Goal: Communication & Community: Answer question/provide support

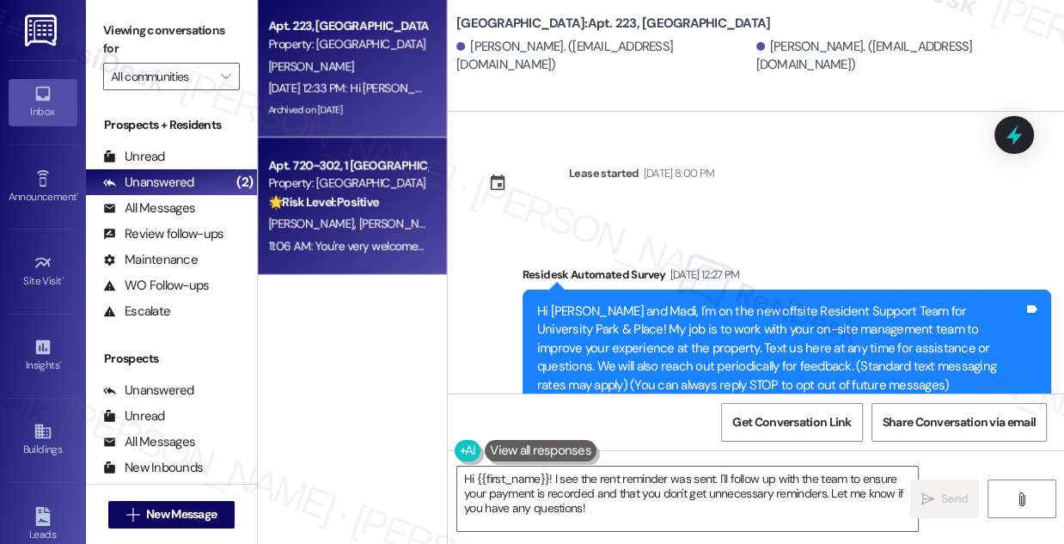
scroll to position [304, 0]
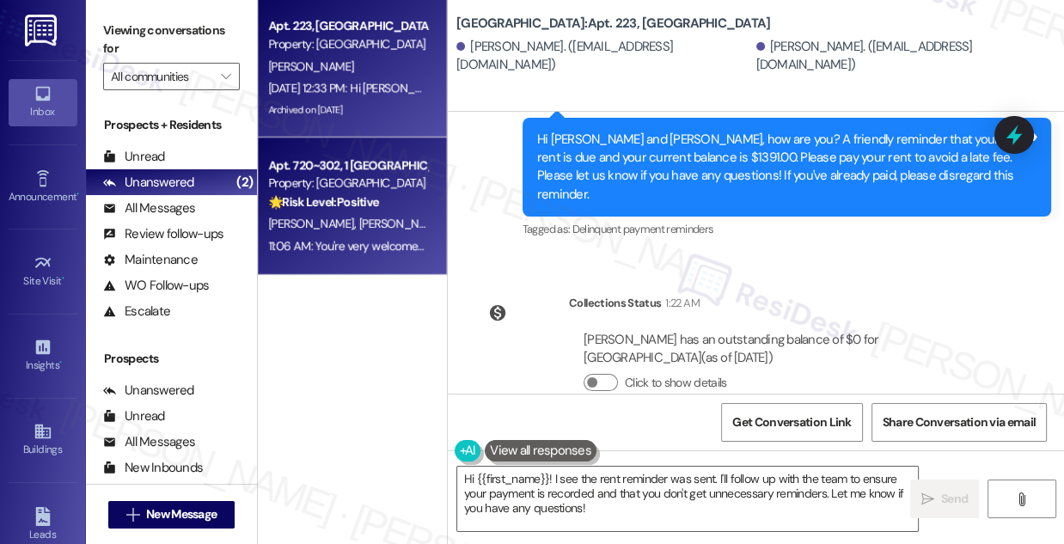
click at [354, 207] on strong "🌟 Risk Level: Positive" at bounding box center [323, 201] width 111 height 15
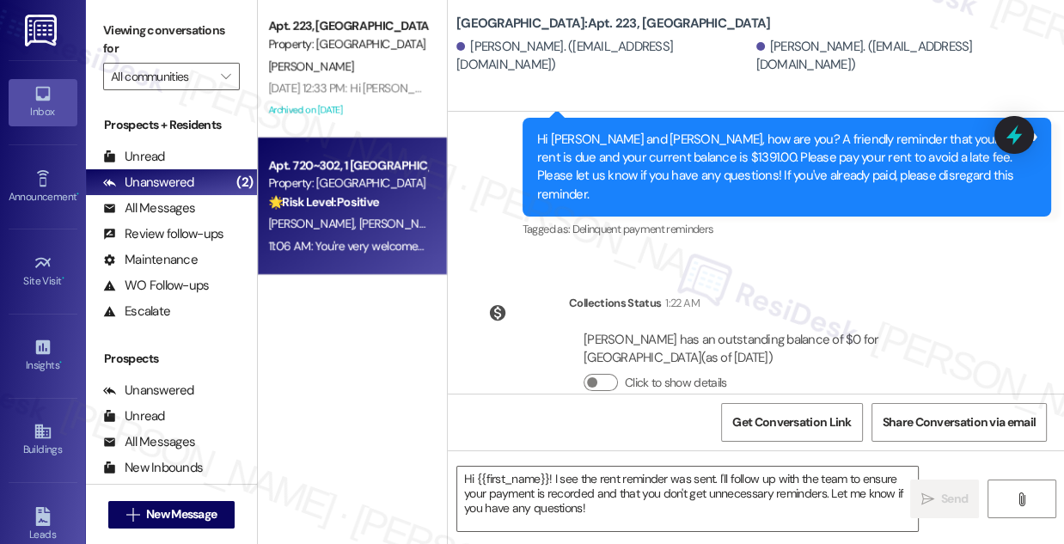
type textarea "Fetching suggested responses. Please feel free to read through the conversation…"
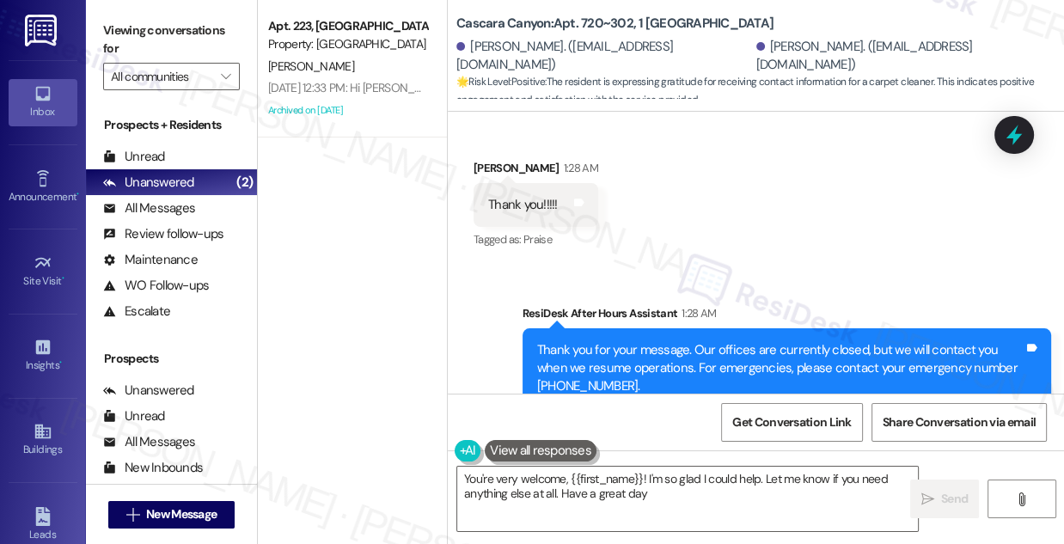
type textarea "You're very welcome, {{first_name}}! I'm so glad I could help. Let me know if y…"
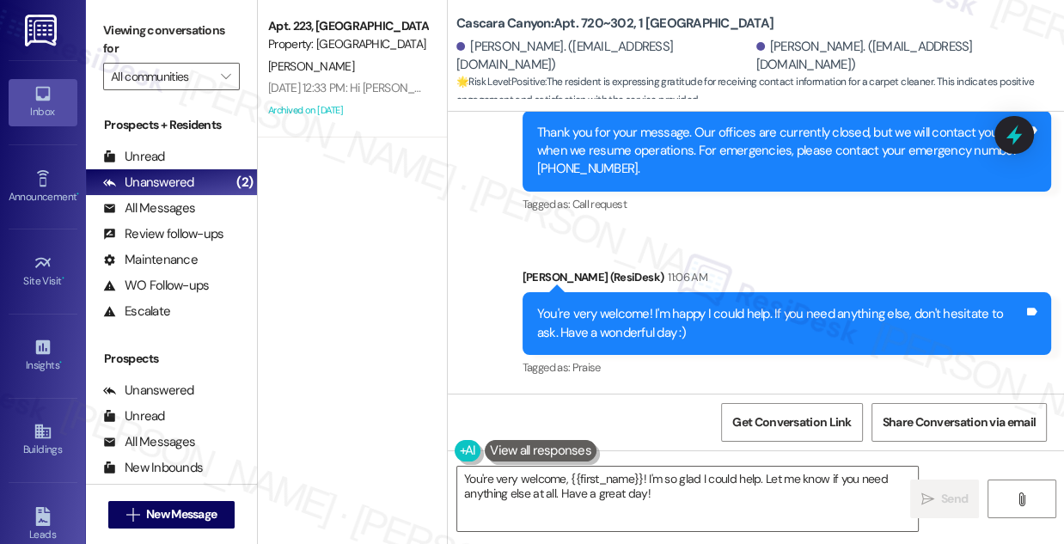
click at [592, 308] on div "You're very welcome! I'm happy I could help. If you need anything else, don't h…" at bounding box center [780, 323] width 487 height 37
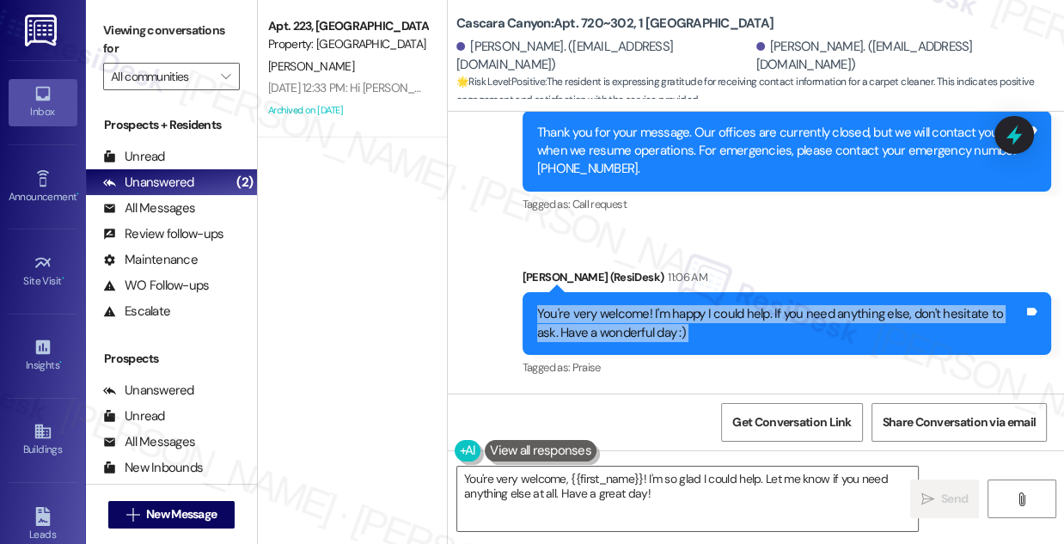
click at [592, 308] on div "You're very welcome! I'm happy I could help. If you need anything else, don't h…" at bounding box center [780, 323] width 487 height 37
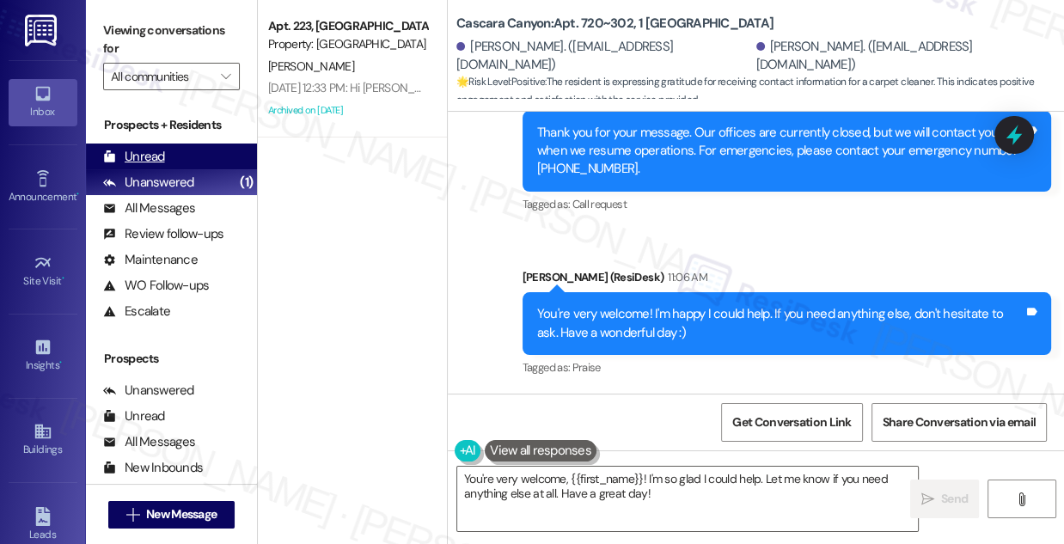
click at [193, 153] on div "Unread (0)" at bounding box center [171, 157] width 171 height 26
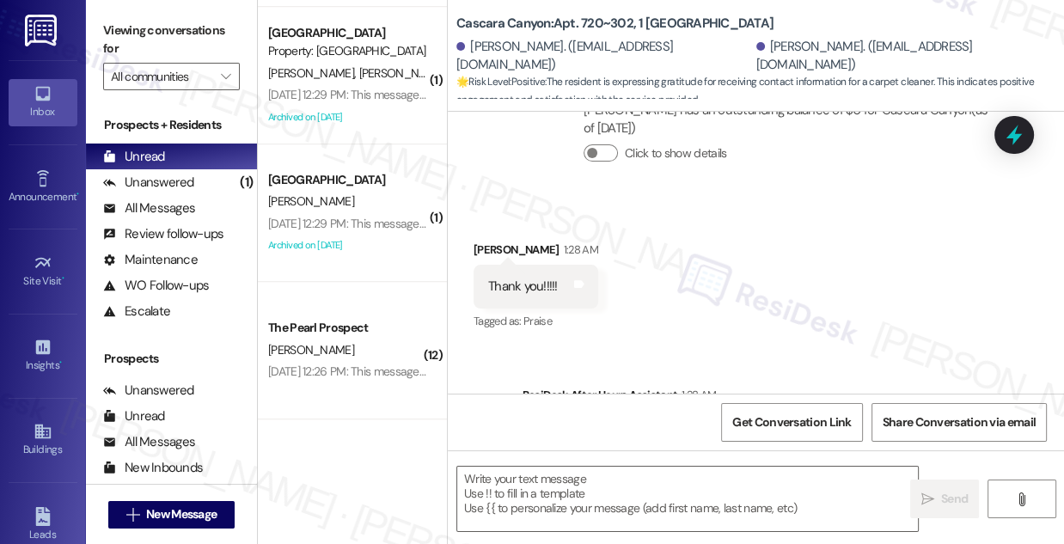
scroll to position [11123, 0]
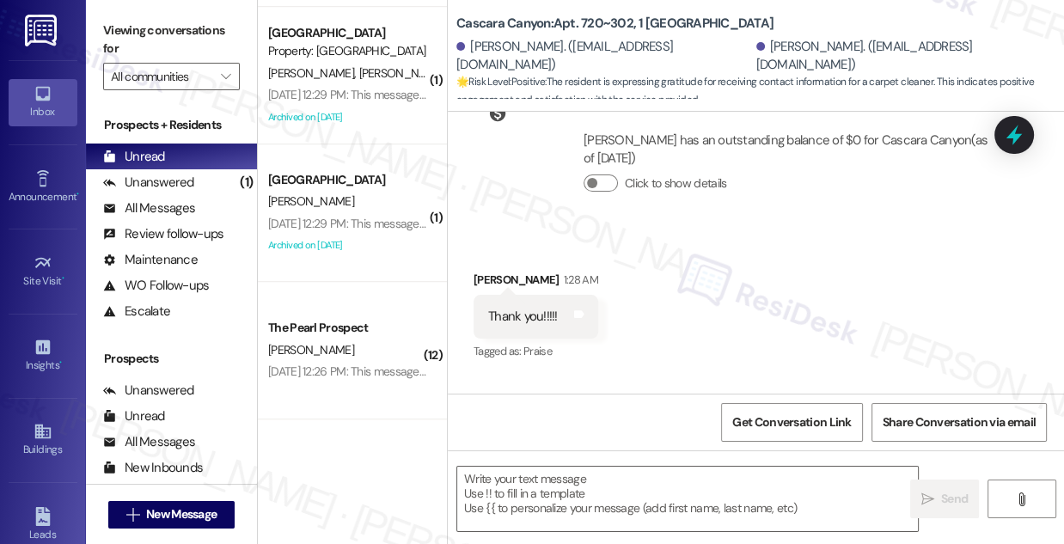
type textarea "Fetching suggested responses. Please feel free to read through the conversation…"
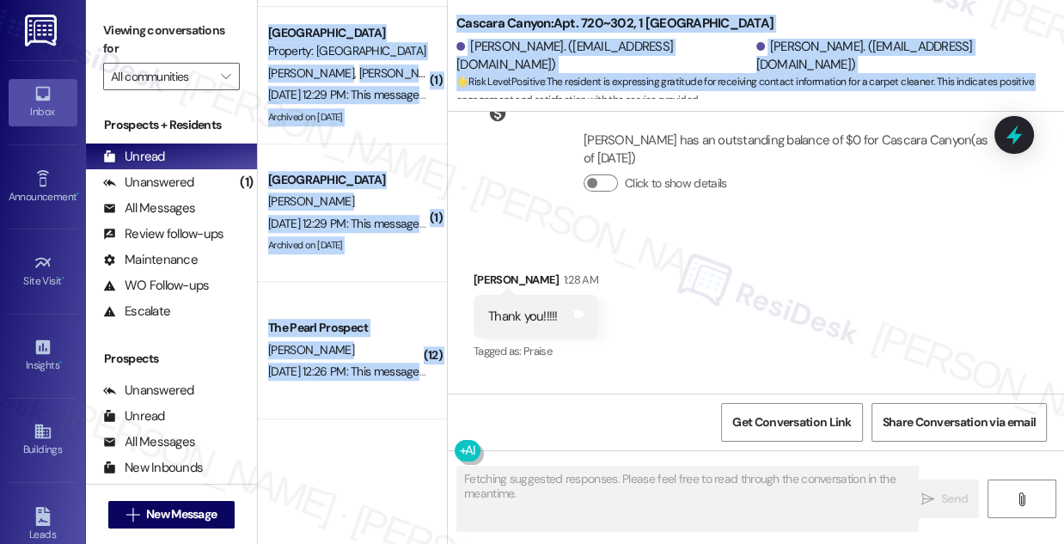
drag, startPoint x: 447, startPoint y: 93, endPoint x: 446, endPoint y: 102, distance: 9.5
click at [446, 102] on div "( 5 ) Apt. 1A, 1 [PERSON_NAME] Apartments Property: [PERSON_NAME] [PERSON_NAME]…" at bounding box center [661, 272] width 807 height 544
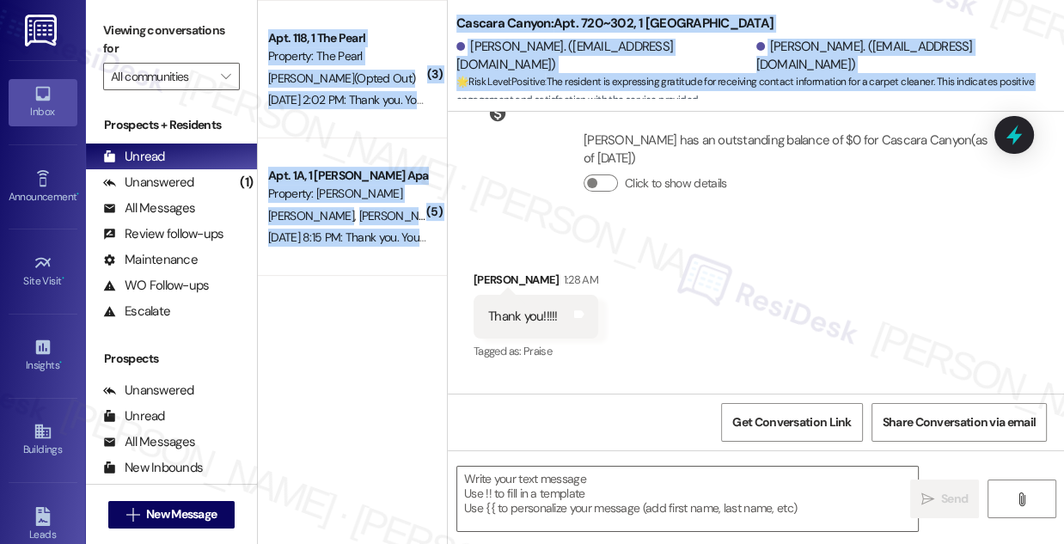
scroll to position [0, 0]
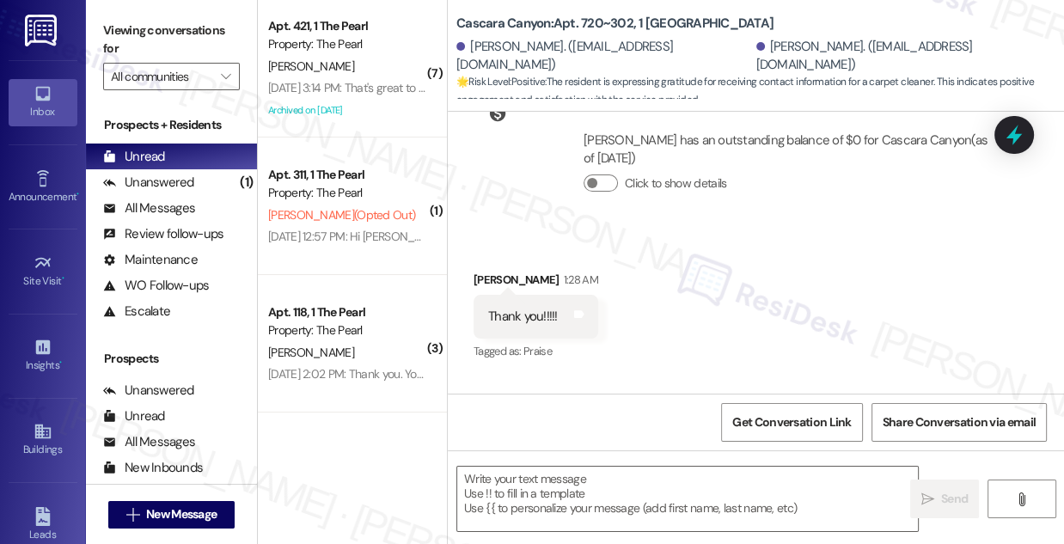
click at [525, 175] on div "Collections Status [DATE] at 1:10 AM [PERSON_NAME] has an outstanding balance o…" at bounding box center [738, 157] width 555 height 150
